Goal: Information Seeking & Learning: Learn about a topic

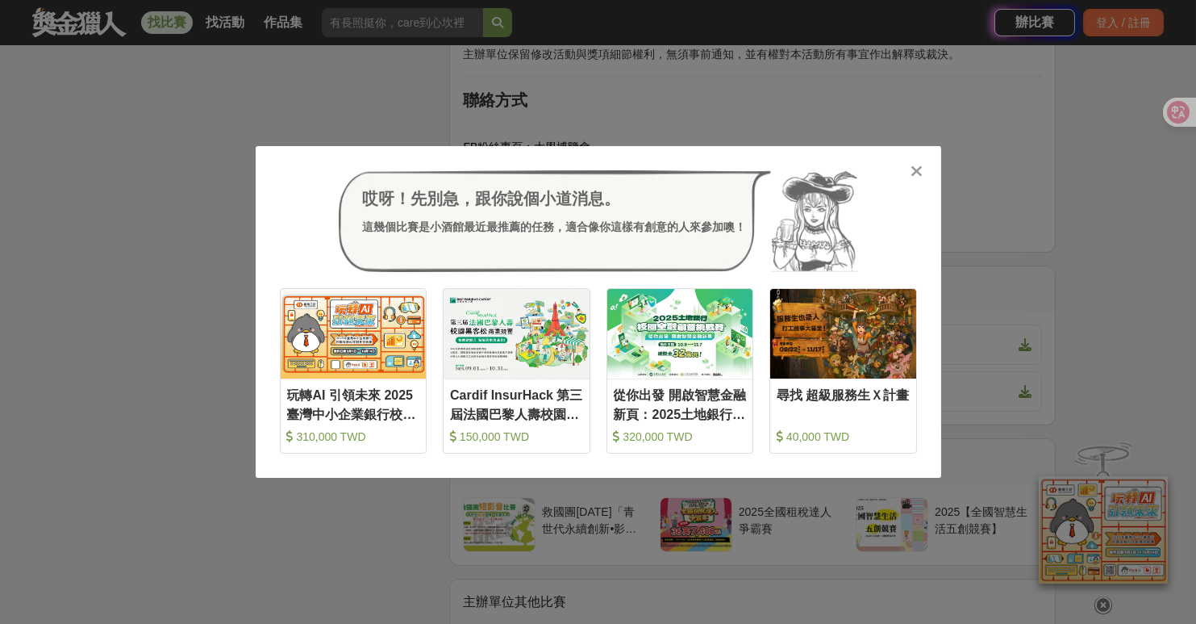
click at [916, 165] on icon at bounding box center [917, 171] width 12 height 16
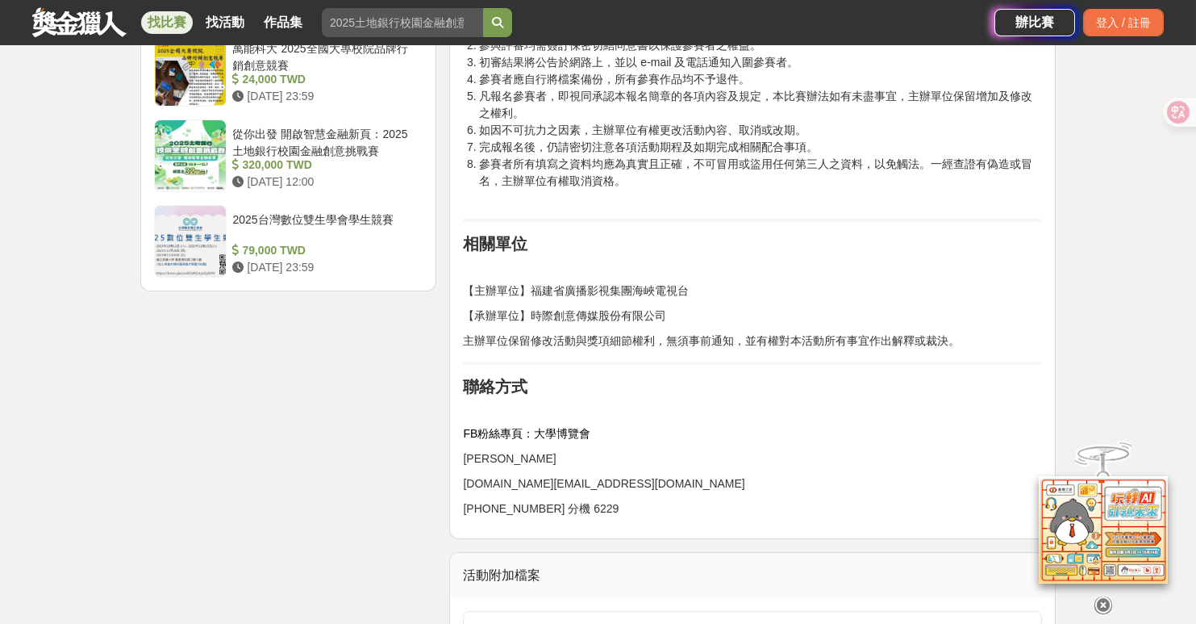
scroll to position [2097, 0]
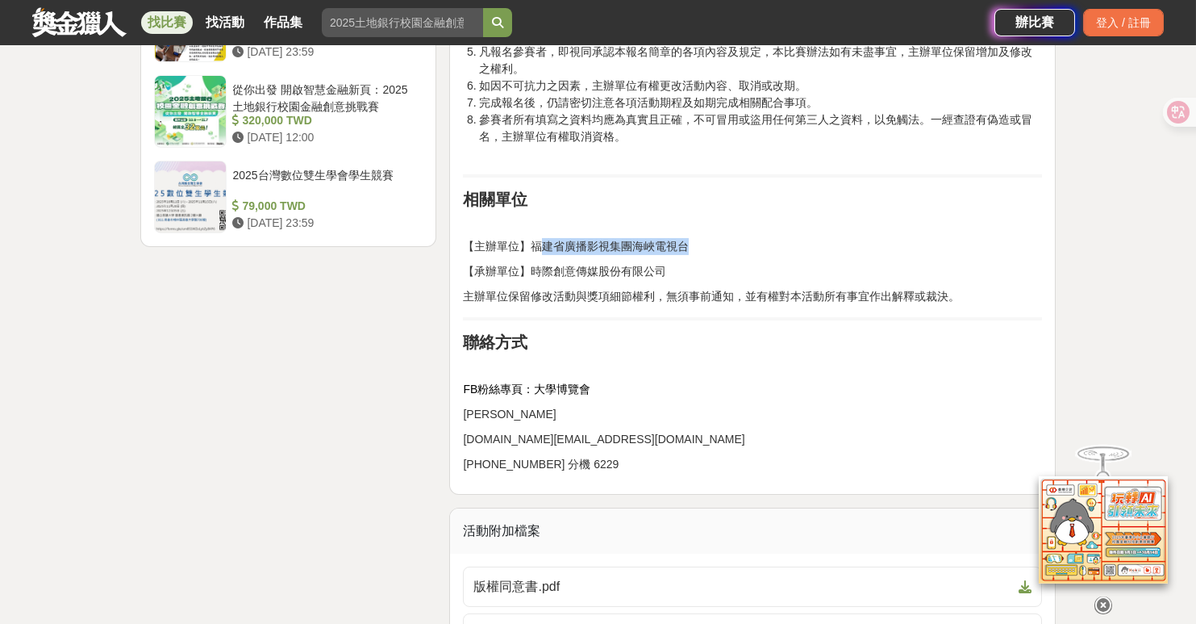
drag, startPoint x: 536, startPoint y: 238, endPoint x: 686, endPoint y: 238, distance: 149.2
click at [686, 238] on p "【主辦單位】福建省廣播影視集團海峽電視台" at bounding box center [752, 246] width 579 height 17
drag, startPoint x: 543, startPoint y: 265, endPoint x: 711, endPoint y: 270, distance: 167.8
click at [701, 263] on p "【承辦單位】時際創意傳媒股份有限公司" at bounding box center [752, 271] width 579 height 17
click at [719, 288] on p "主辦單位保留修改活動與獎項細節權利，無須事前通知，並有權對本活動所有事宜作出解釋或裁決。" at bounding box center [752, 296] width 579 height 17
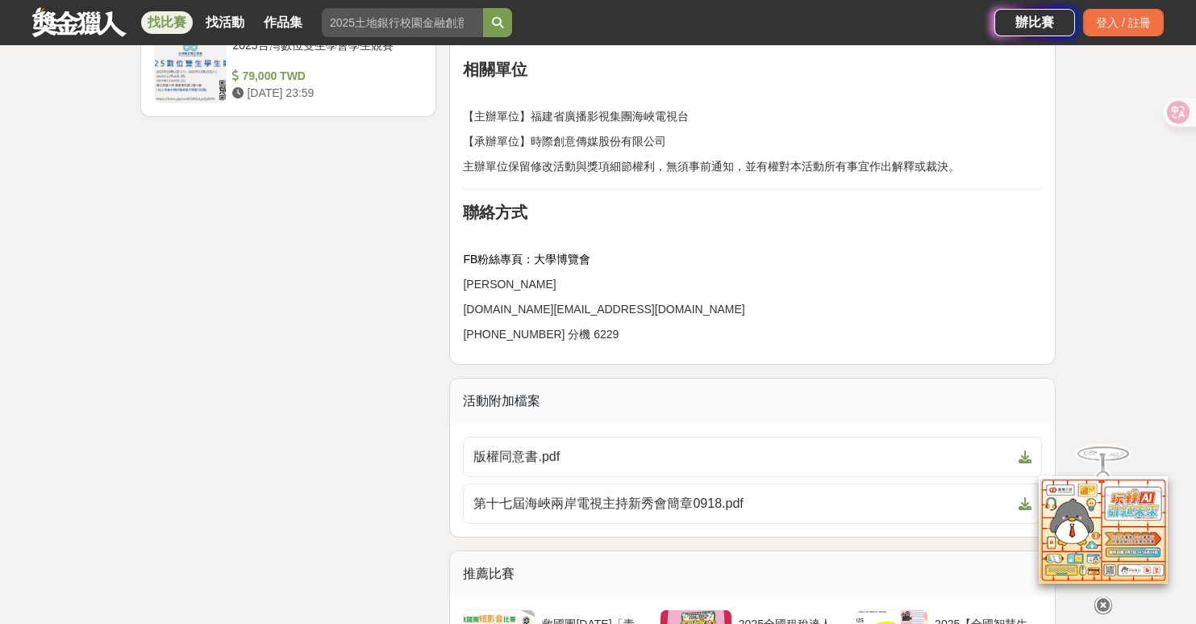
scroll to position [2339, 0]
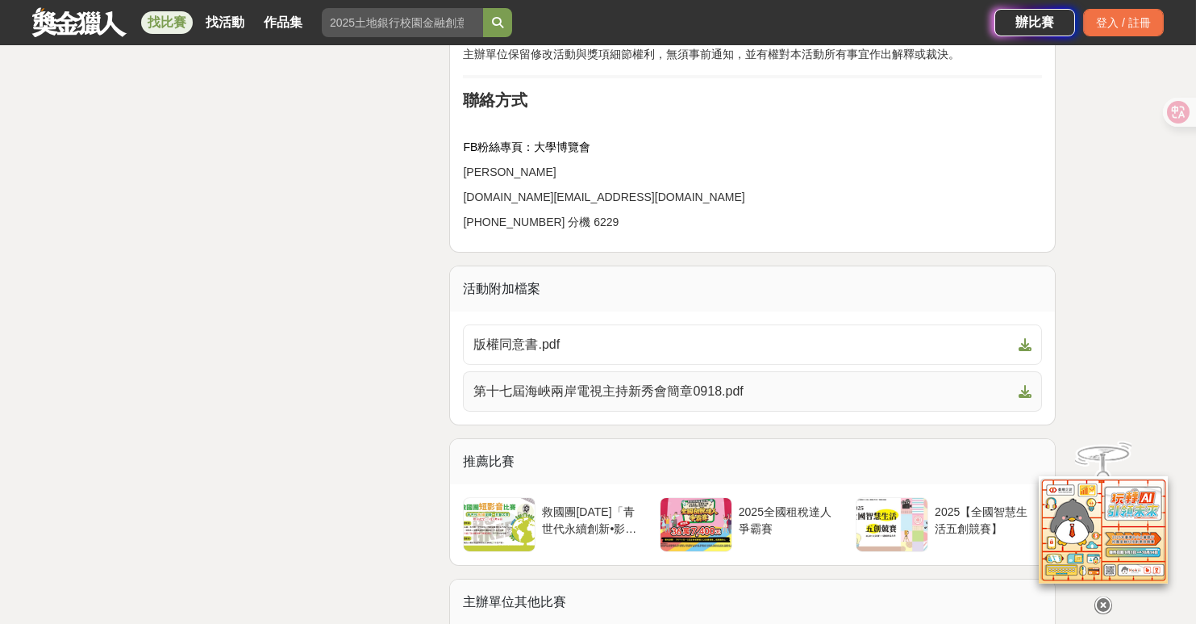
click at [684, 387] on span "第十七屆海峽兩岸電視主持新秀會簡章0918.pdf" at bounding box center [742, 391] width 539 height 19
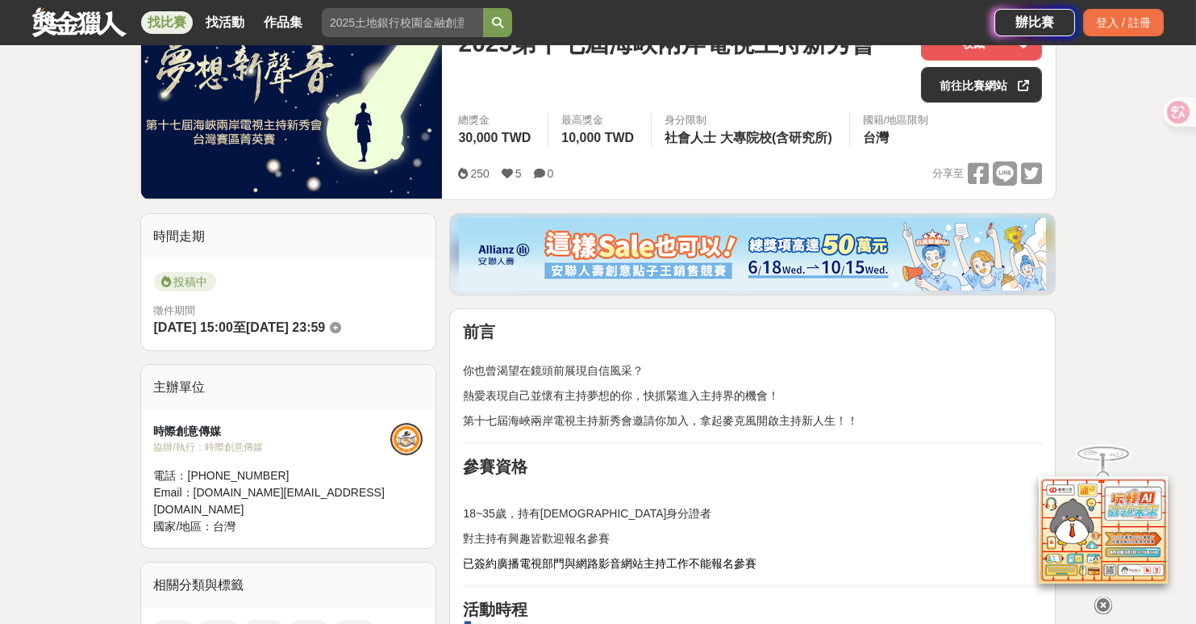
scroll to position [81, 0]
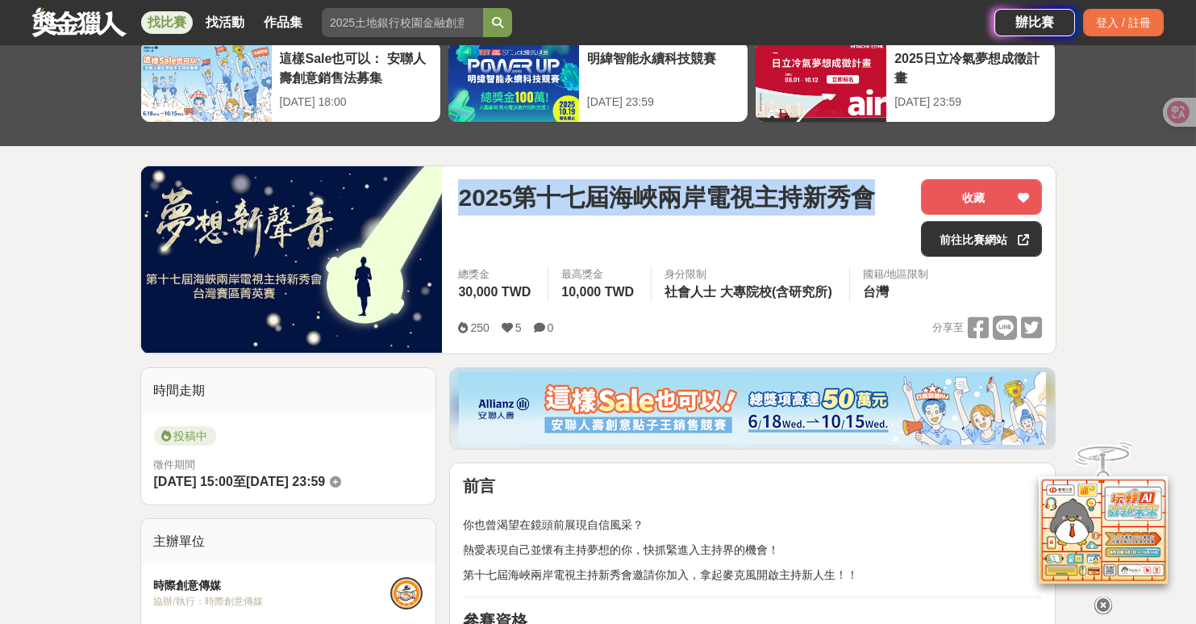
drag, startPoint x: 460, startPoint y: 194, endPoint x: 878, endPoint y: 200, distance: 417.9
click at [875, 200] on span "2025第十七屆海峽兩岸電視主持新秀會" at bounding box center [666, 197] width 417 height 36
copy span "2025第十七屆海峽兩岸電視主持新秀會"
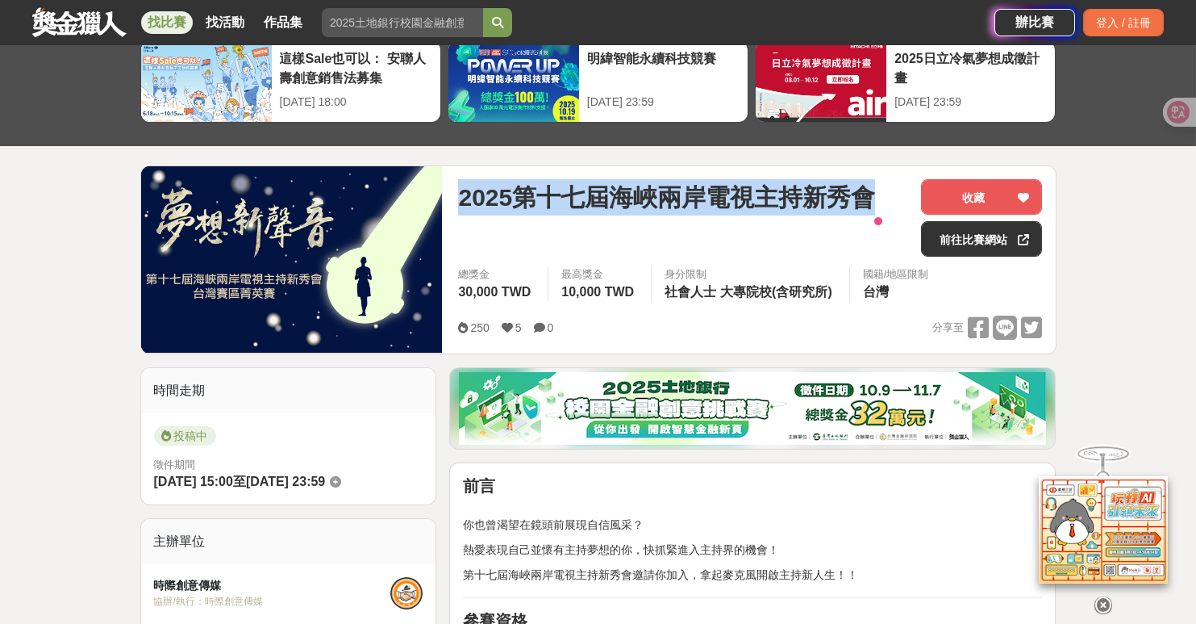
click at [722, 204] on span "2025第十七屆海峽兩岸電視主持新秀會" at bounding box center [666, 197] width 417 height 36
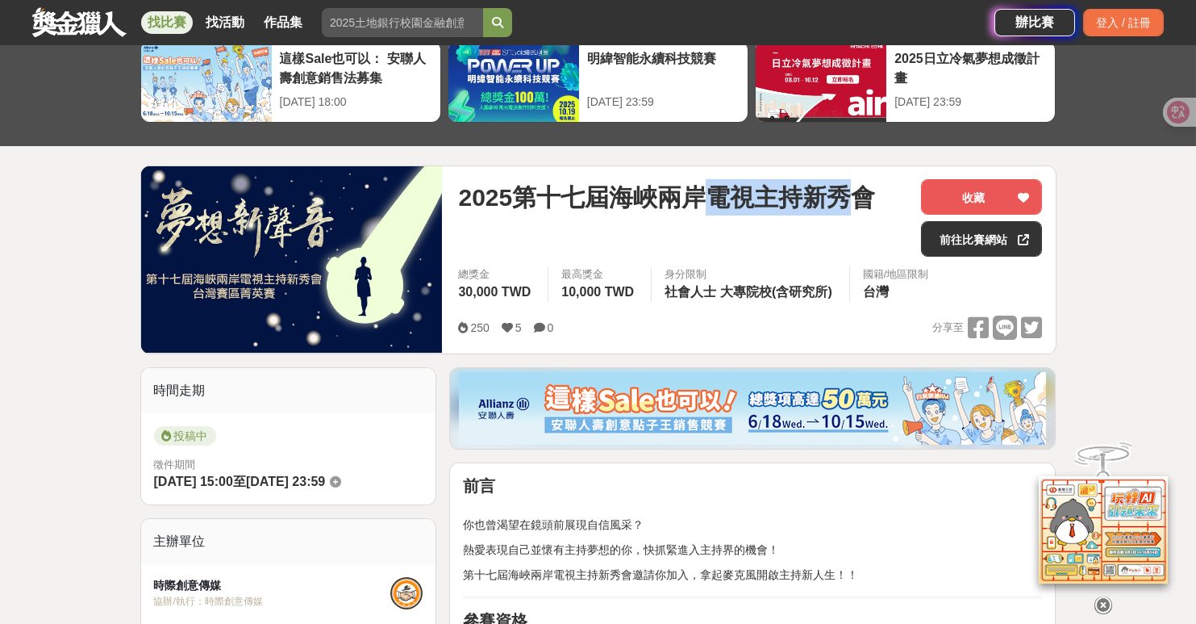
drag, startPoint x: 714, startPoint y: 196, endPoint x: 865, endPoint y: 202, distance: 151.7
click at [865, 202] on span "2025第十七屆海峽兩岸電視主持新秀會" at bounding box center [666, 197] width 417 height 36
drag, startPoint x: 876, startPoint y: 199, endPoint x: 616, endPoint y: 198, distance: 259.7
click at [616, 198] on span "2025第十七屆海峽兩岸電視主持新秀會" at bounding box center [666, 197] width 417 height 36
copy span "海峽兩岸電視主持新秀會"
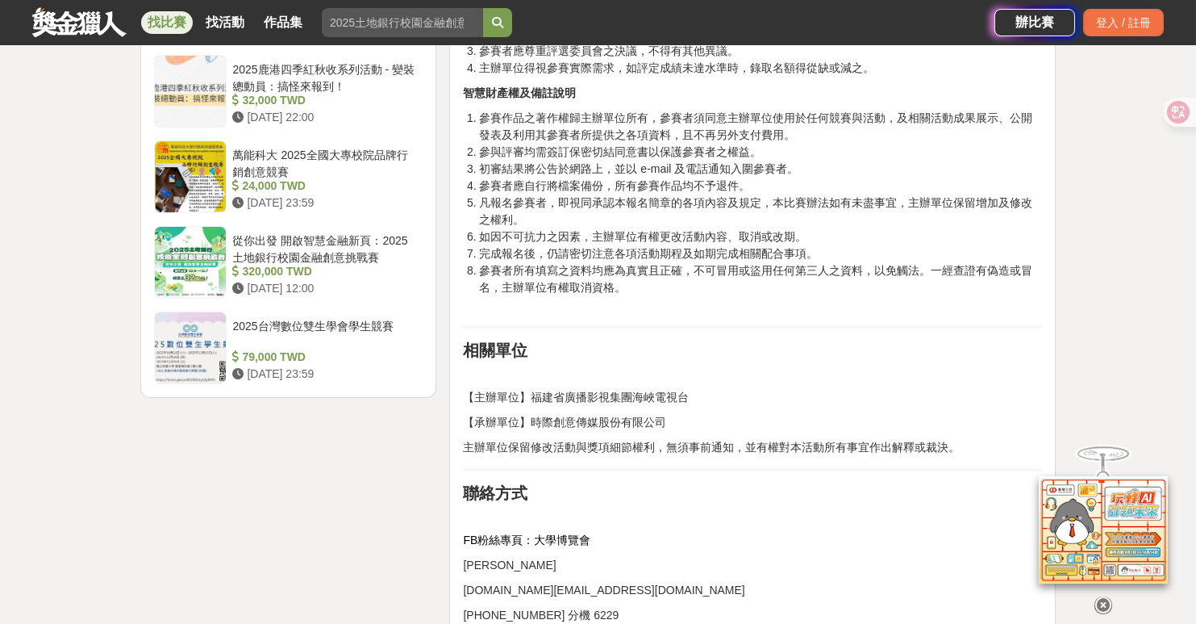
scroll to position [1936, 0]
